Goal: Use online tool/utility: Utilize a website feature to perform a specific function

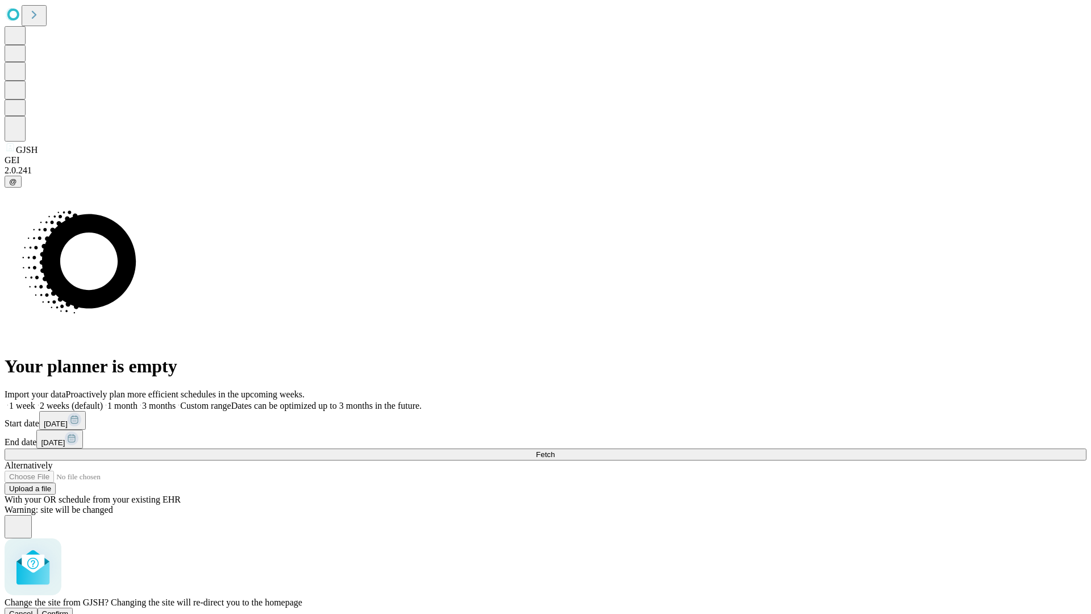
click at [69, 609] on span "Confirm" at bounding box center [55, 613] width 27 height 9
click at [103, 401] on label "2 weeks (default)" at bounding box center [69, 406] width 68 height 10
click at [555, 450] on span "Fetch" at bounding box center [545, 454] width 19 height 9
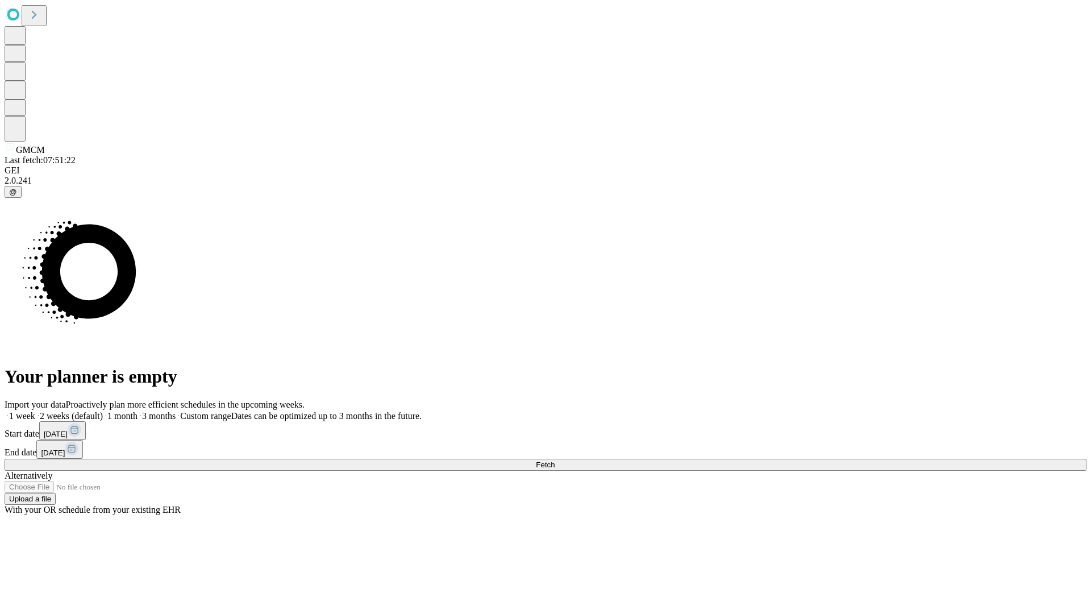
click at [103, 411] on label "2 weeks (default)" at bounding box center [69, 416] width 68 height 10
click at [555, 460] on span "Fetch" at bounding box center [545, 464] width 19 height 9
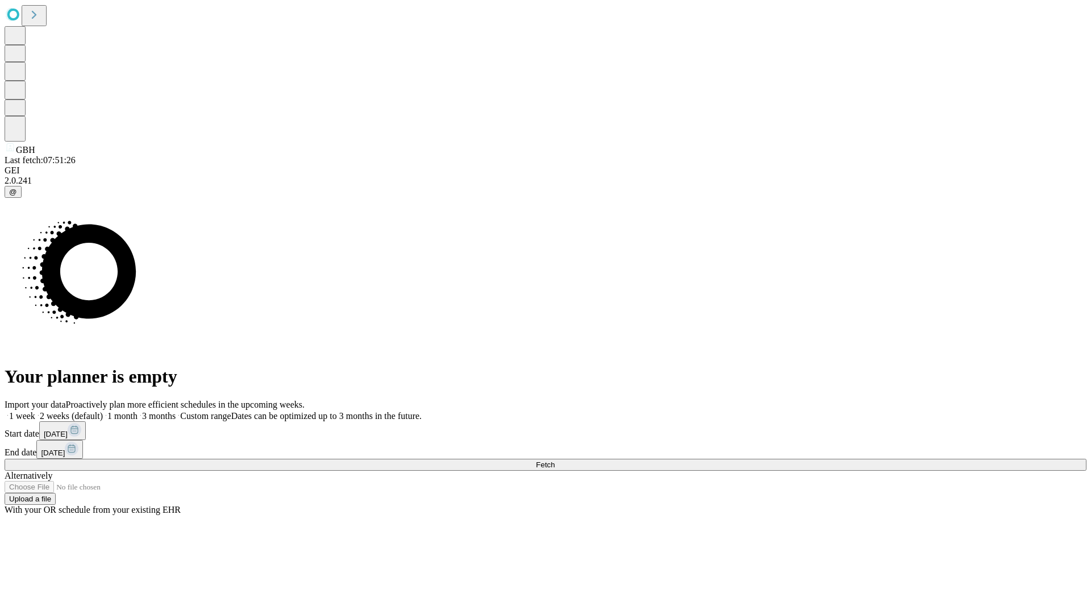
click at [103, 411] on label "2 weeks (default)" at bounding box center [69, 416] width 68 height 10
click at [555, 460] on span "Fetch" at bounding box center [545, 464] width 19 height 9
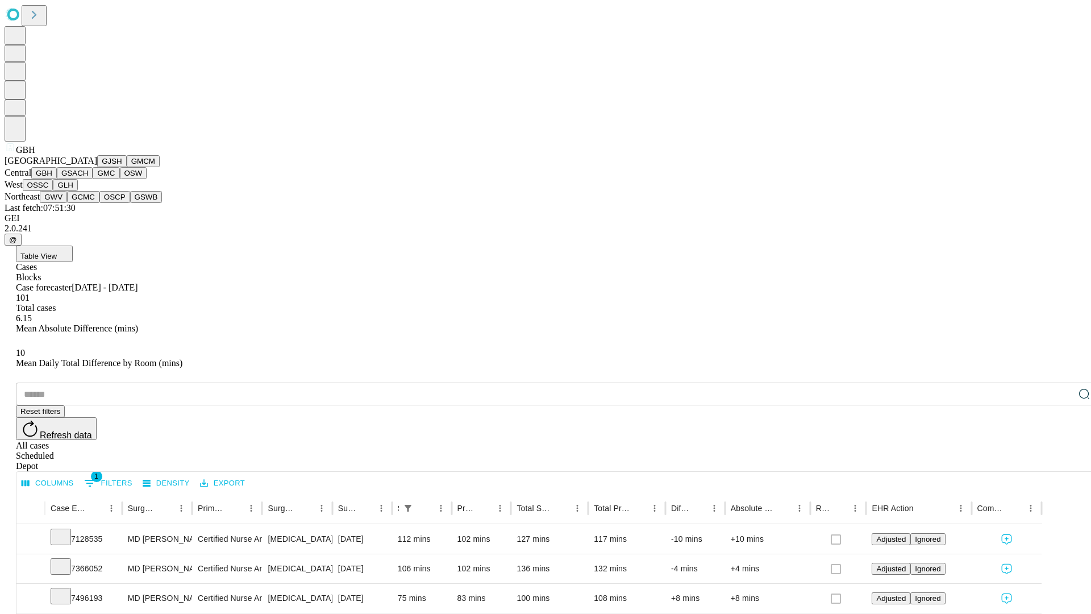
click at [88, 179] on button "GSACH" at bounding box center [75, 173] width 36 height 12
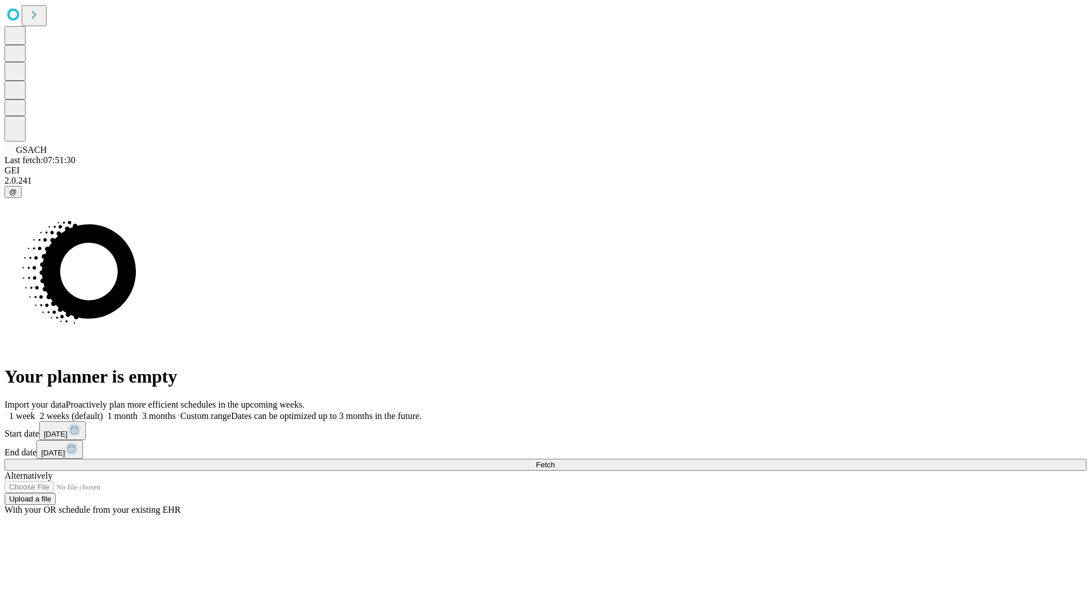
click at [103, 411] on label "2 weeks (default)" at bounding box center [69, 416] width 68 height 10
click at [555, 460] on span "Fetch" at bounding box center [545, 464] width 19 height 9
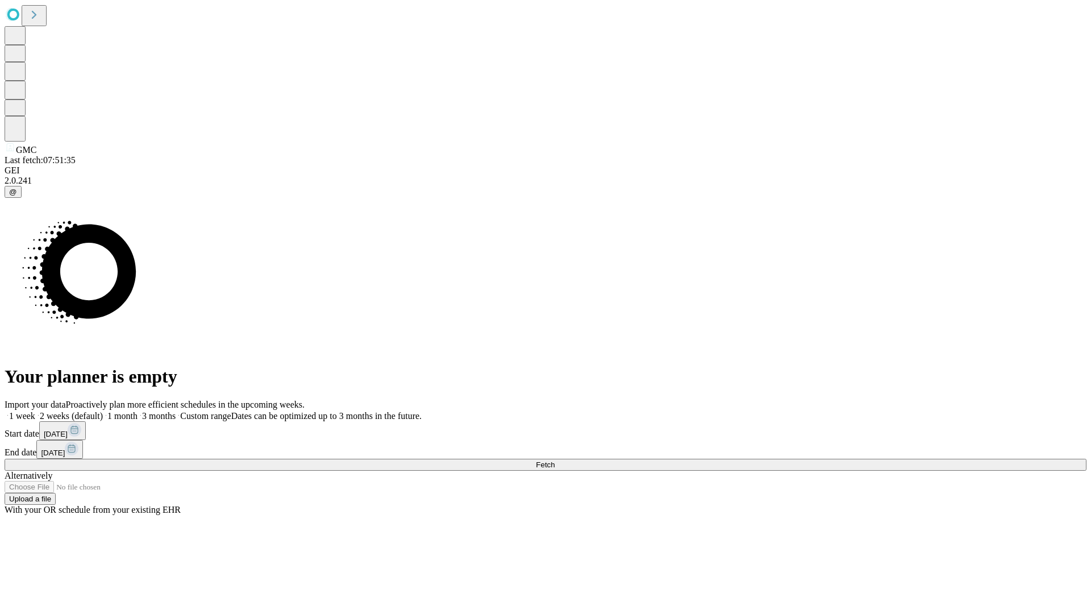
click at [103, 411] on label "2 weeks (default)" at bounding box center [69, 416] width 68 height 10
click at [555, 460] on span "Fetch" at bounding box center [545, 464] width 19 height 9
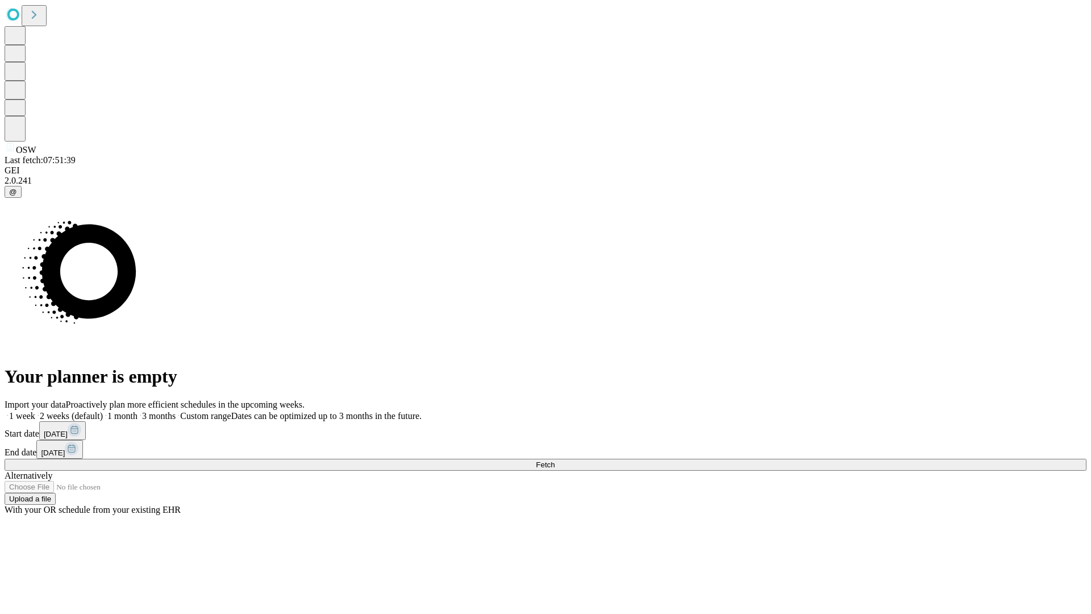
click at [103, 411] on label "2 weeks (default)" at bounding box center [69, 416] width 68 height 10
click at [555, 460] on span "Fetch" at bounding box center [545, 464] width 19 height 9
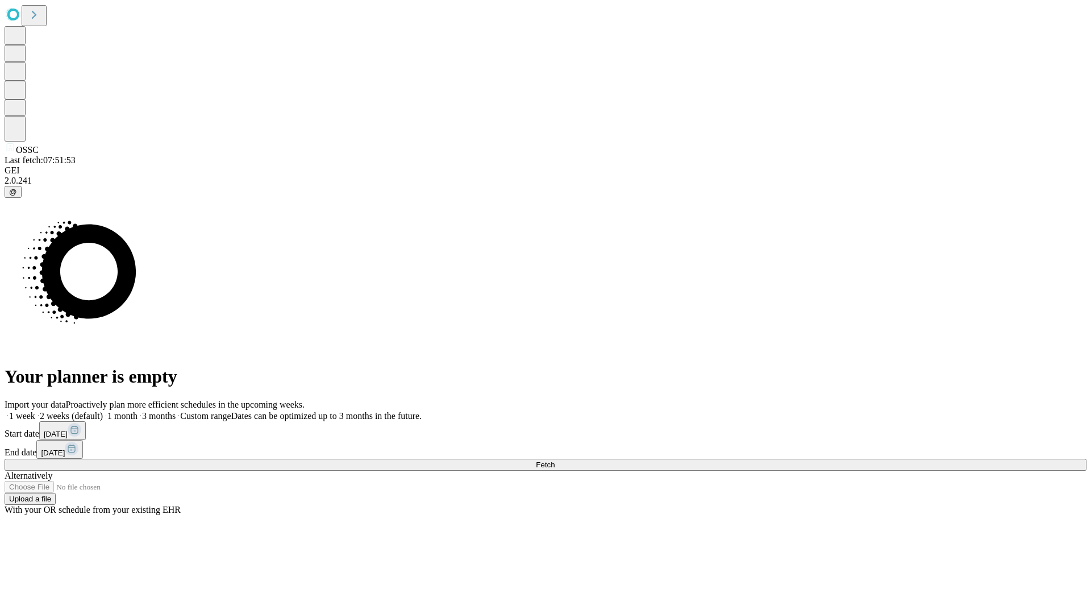
click at [103, 411] on label "2 weeks (default)" at bounding box center [69, 416] width 68 height 10
click at [555, 460] on span "Fetch" at bounding box center [545, 464] width 19 height 9
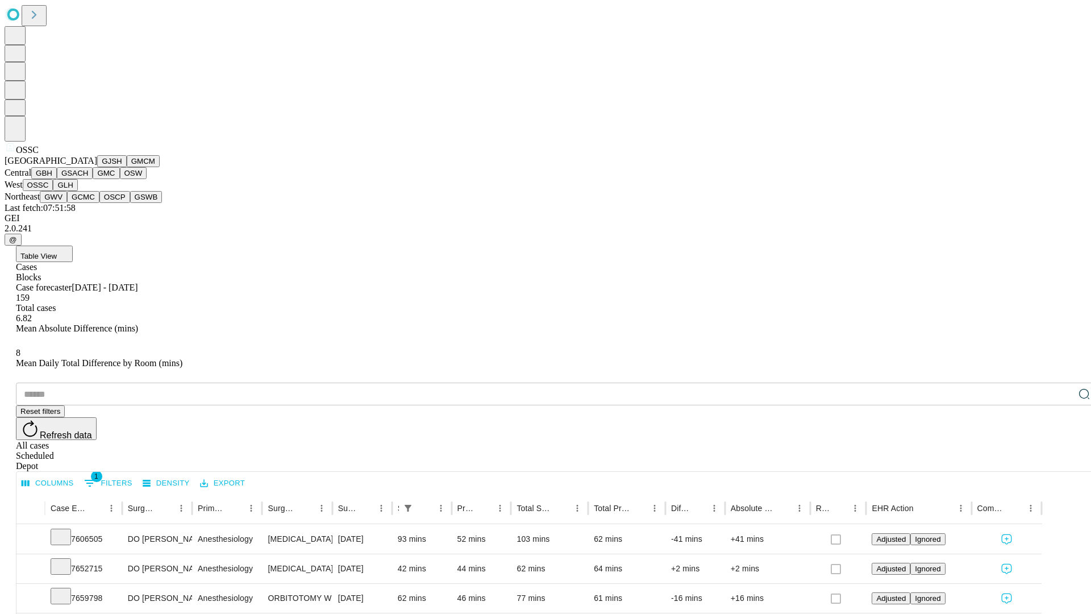
click at [77, 191] on button "GLH" at bounding box center [65, 185] width 24 height 12
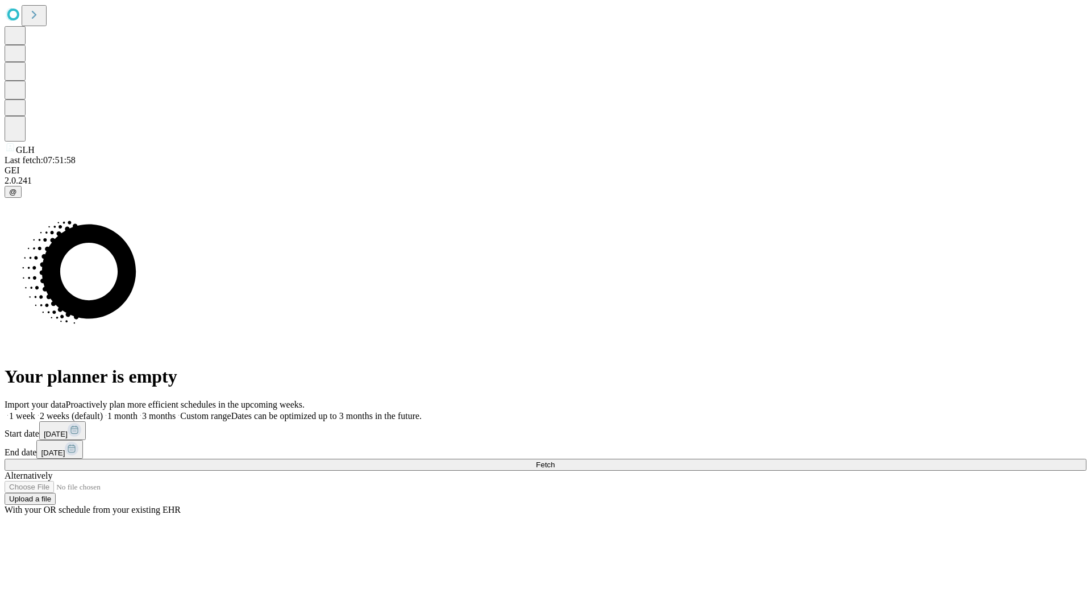
click at [103, 411] on label "2 weeks (default)" at bounding box center [69, 416] width 68 height 10
click at [555, 460] on span "Fetch" at bounding box center [545, 464] width 19 height 9
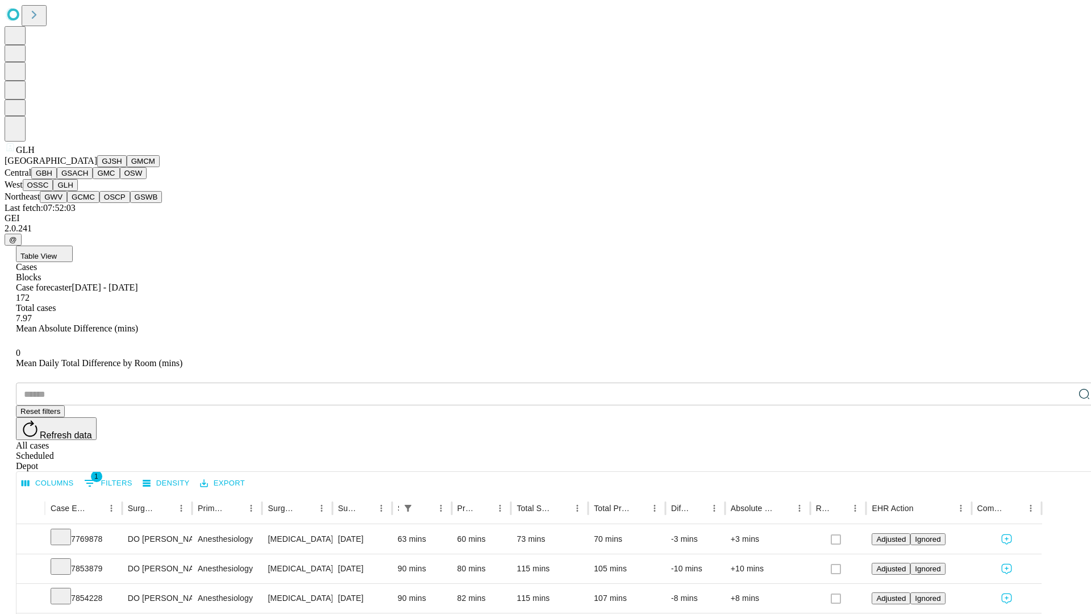
click at [67, 203] on button "GWV" at bounding box center [53, 197] width 27 height 12
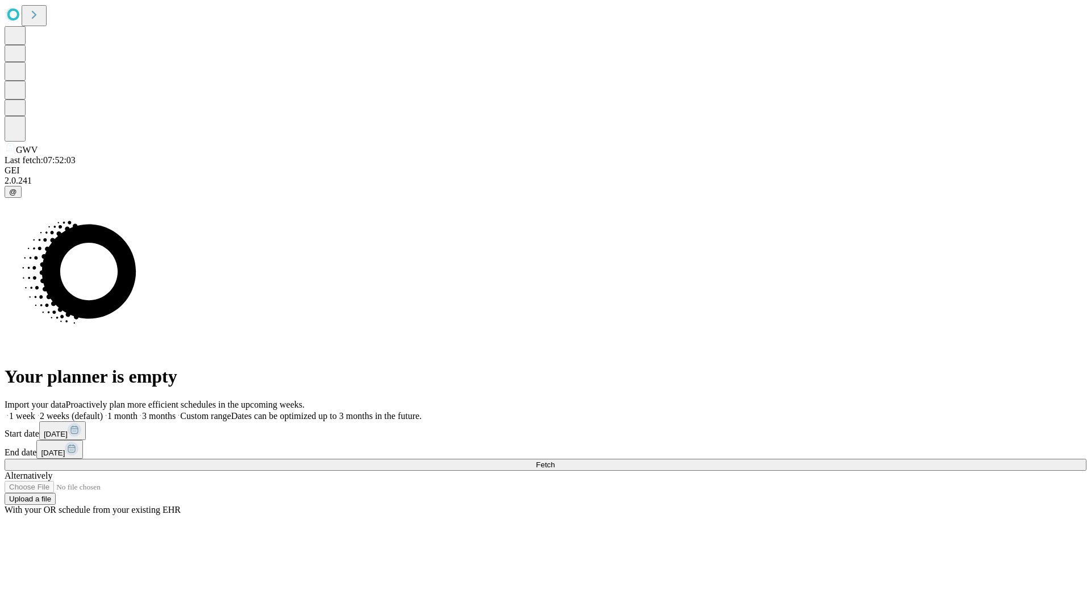
click at [103, 411] on label "2 weeks (default)" at bounding box center [69, 416] width 68 height 10
click at [555, 460] on span "Fetch" at bounding box center [545, 464] width 19 height 9
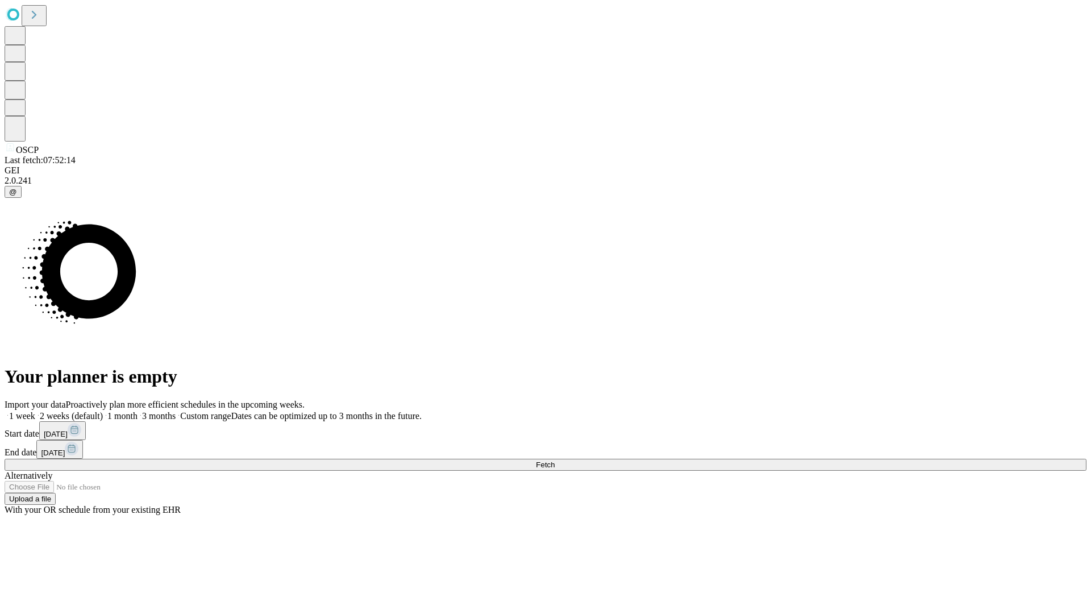
click at [103, 411] on label "2 weeks (default)" at bounding box center [69, 416] width 68 height 10
click at [555, 460] on span "Fetch" at bounding box center [545, 464] width 19 height 9
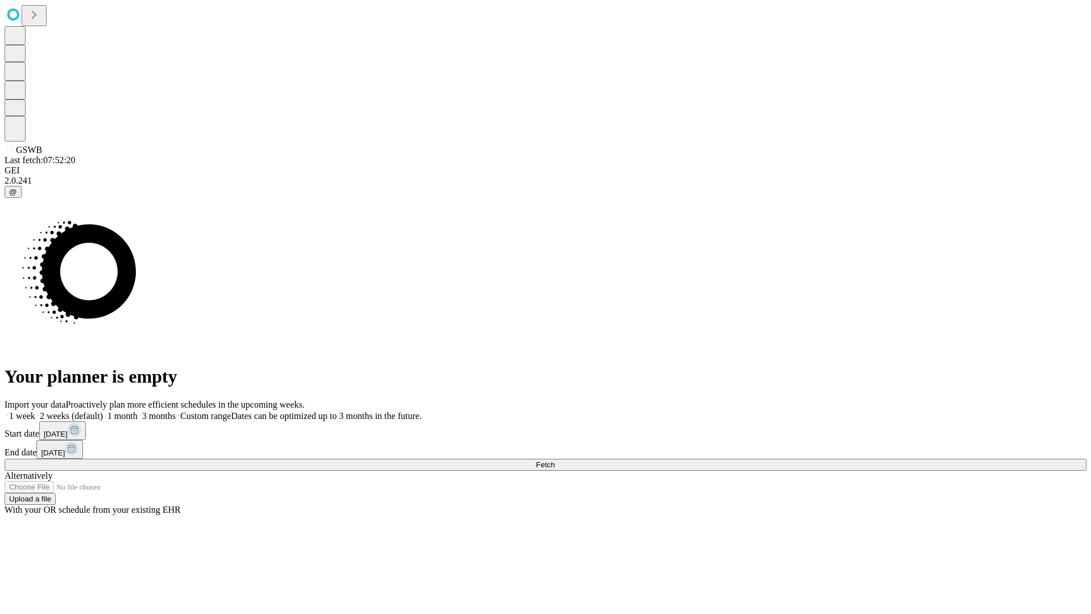
click at [103, 411] on label "2 weeks (default)" at bounding box center [69, 416] width 68 height 10
click at [555, 460] on span "Fetch" at bounding box center [545, 464] width 19 height 9
